Goal: Communication & Community: Participate in discussion

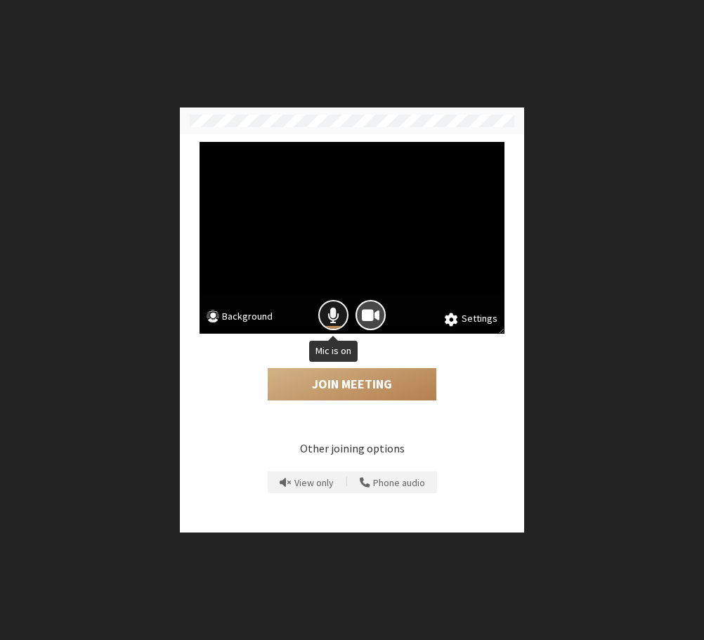
click at [341, 318] on button "Mic is on" at bounding box center [333, 315] width 30 height 30
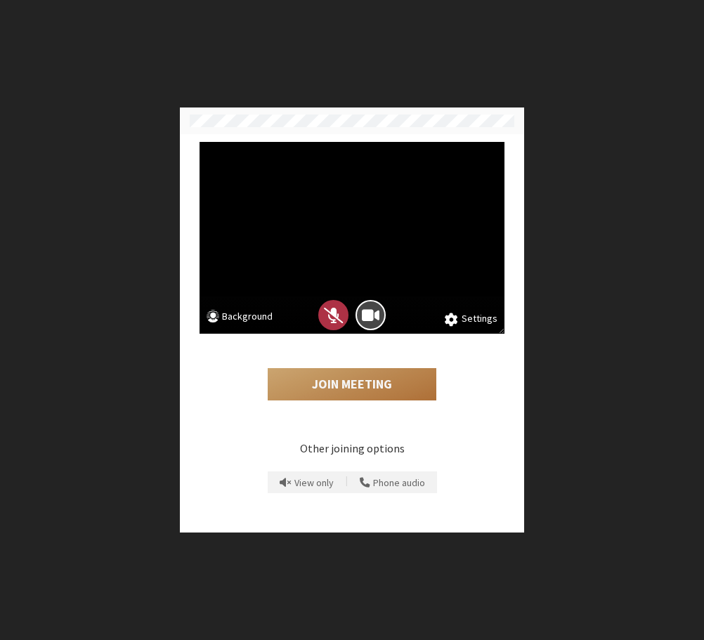
click at [358, 371] on button "Join Meeting" at bounding box center [352, 384] width 169 height 32
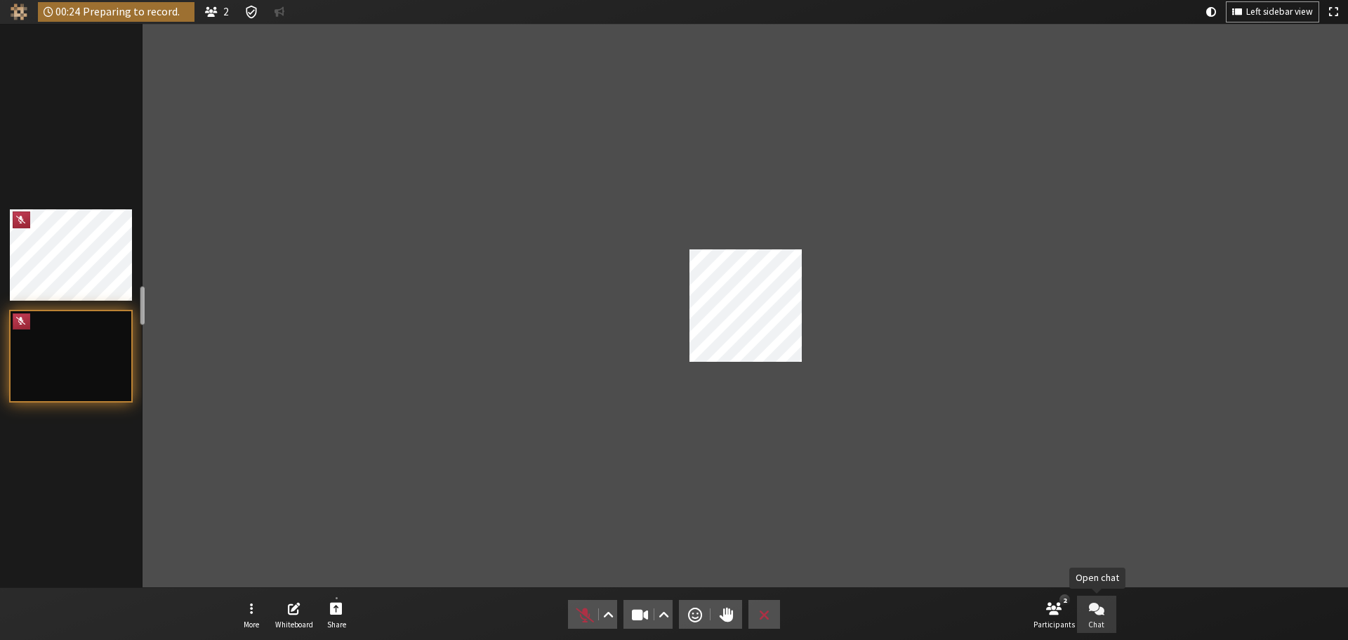
click at [1110, 619] on button "Chat" at bounding box center [1096, 614] width 39 height 38
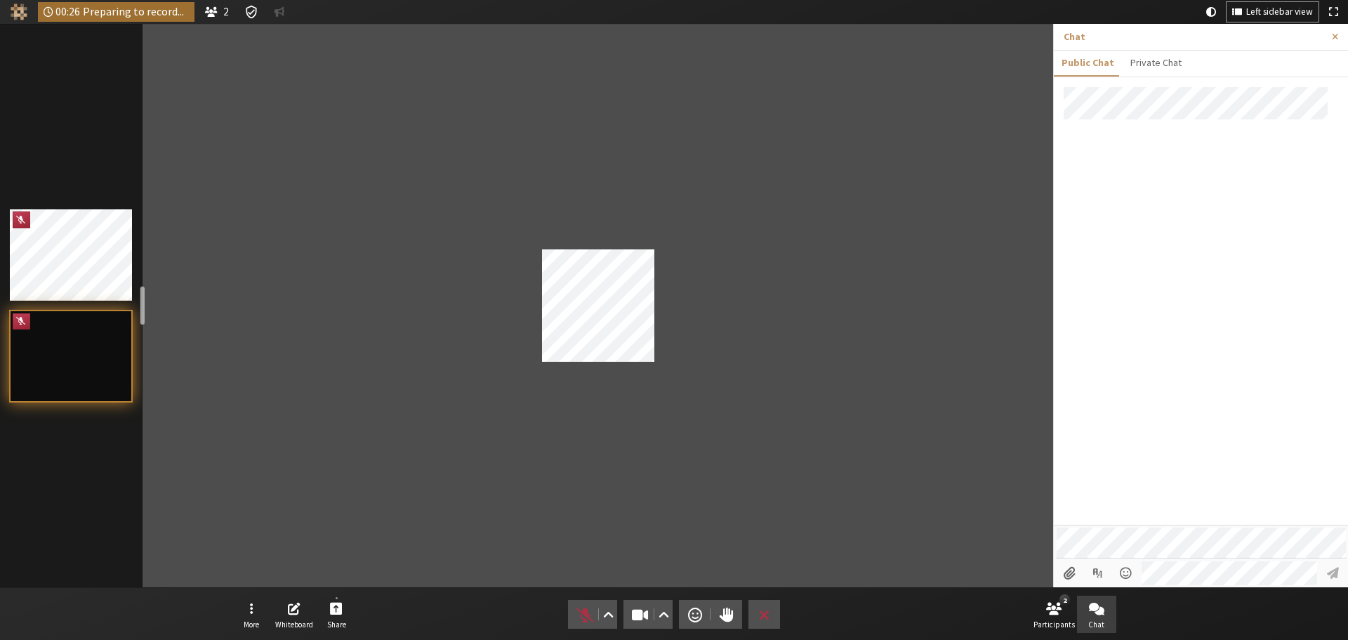
click at [1157, 194] on div at bounding box center [1201, 305] width 294 height 437
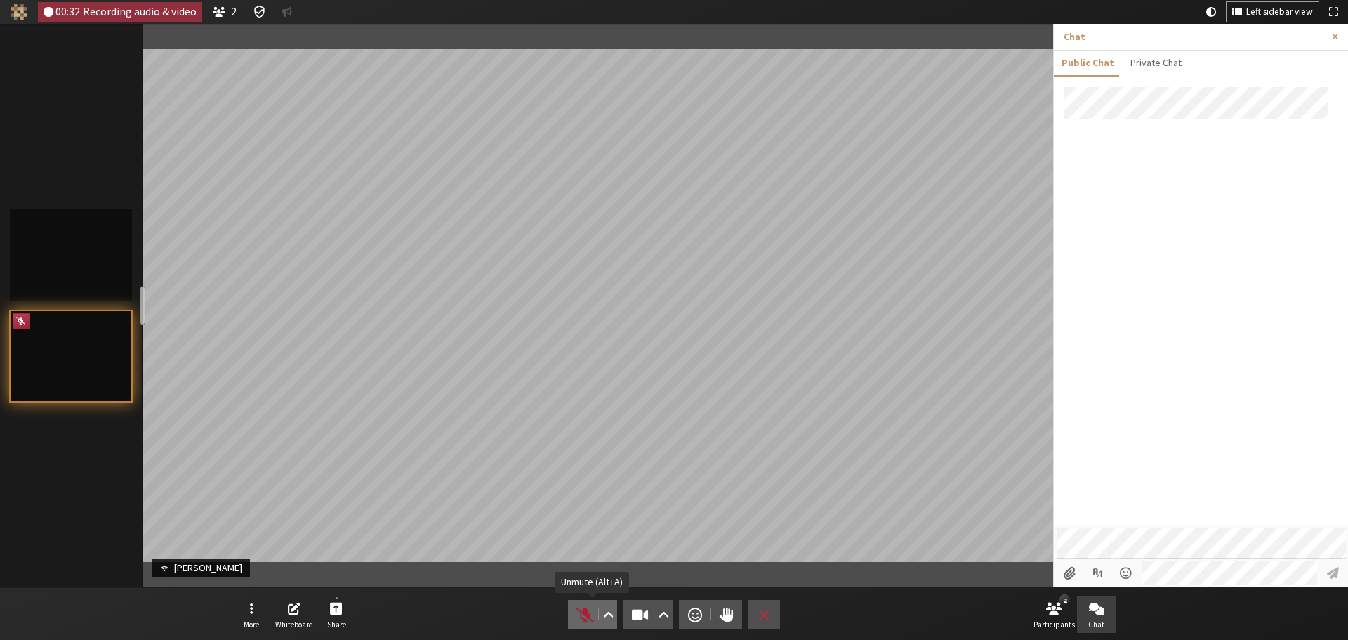
click at [585, 617] on span "Unmute (Alt+A)" at bounding box center [585, 615] width 20 height 20
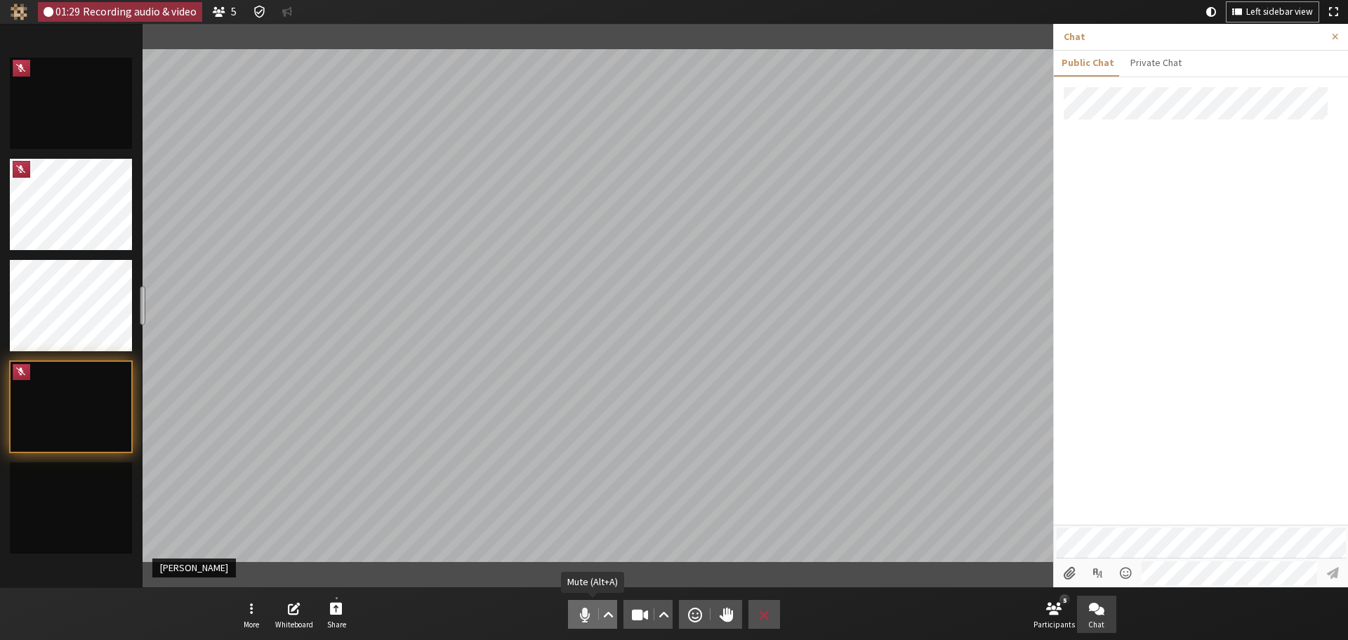
click at [584, 607] on span "Mute (Alt+A)" at bounding box center [585, 615] width 20 height 20
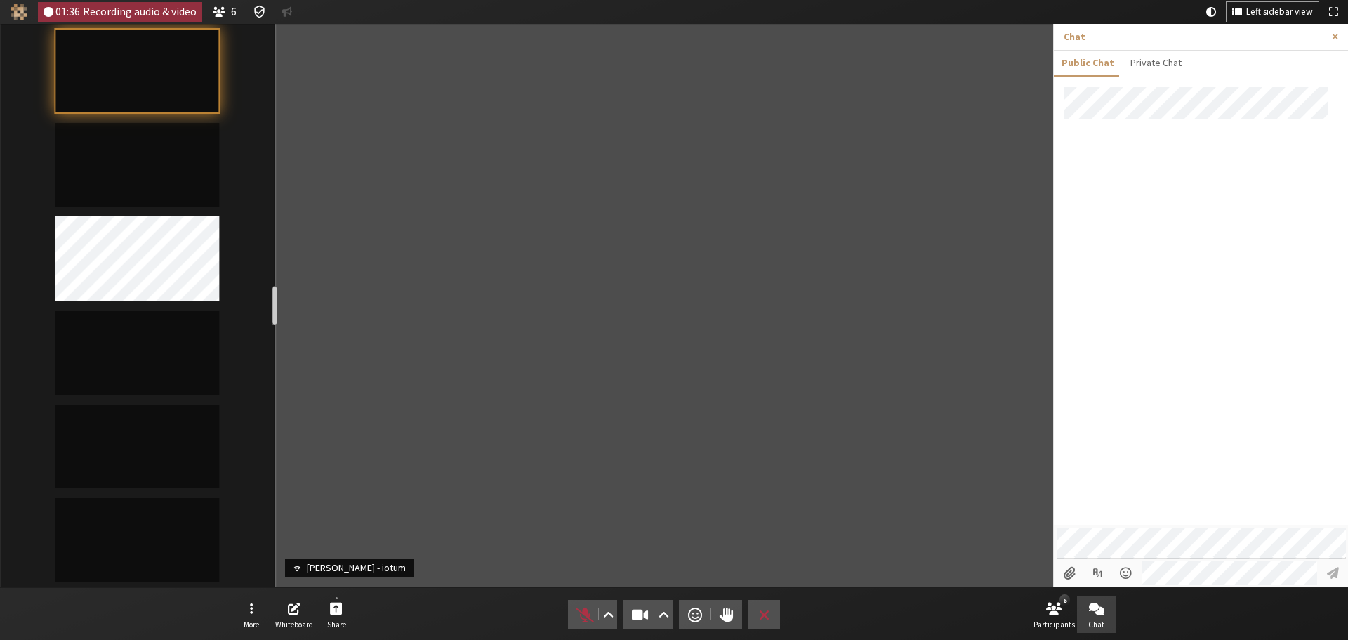
drag, startPoint x: 143, startPoint y: 305, endPoint x: 272, endPoint y: 298, distance: 129.4
click at [272, 298] on div "resize" at bounding box center [275, 305] width 6 height 39
